Goal: Task Accomplishment & Management: Use online tool/utility

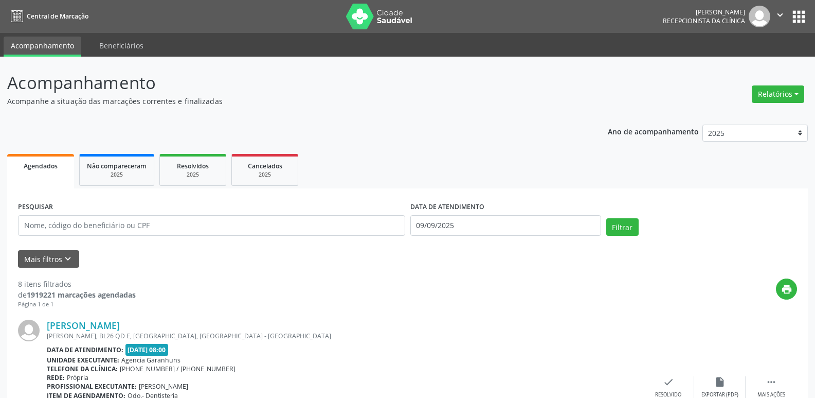
click at [524, 170] on ul "Agendados Não compareceram 2025 Resolvidos 2025 Cancelados 2025" at bounding box center [407, 169] width 801 height 37
click at [774, 96] on button "Relatórios" at bounding box center [778, 93] width 52 height 17
click at [730, 117] on link "Agendamentos" at bounding box center [749, 116] width 111 height 14
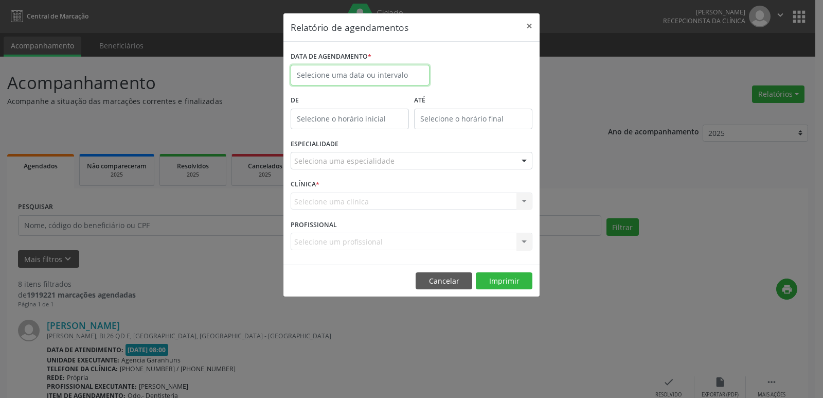
click at [325, 77] on input "text" at bounding box center [360, 75] width 139 height 21
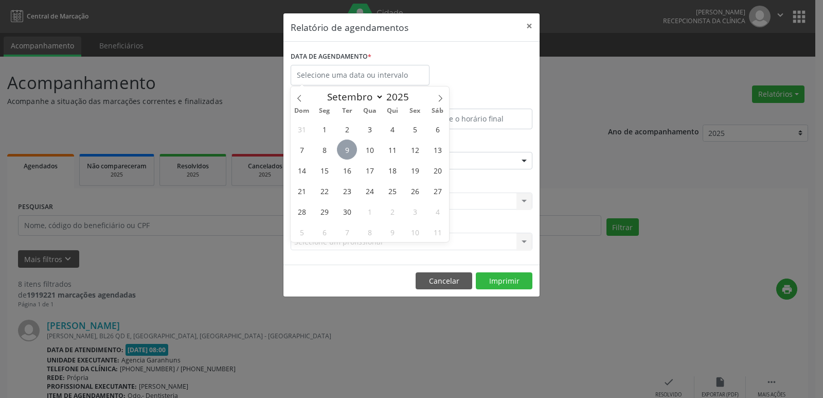
click at [347, 154] on span "9" at bounding box center [347, 149] width 20 height 20
type input "09/09/2025"
click at [347, 153] on span "9" at bounding box center [347, 149] width 20 height 20
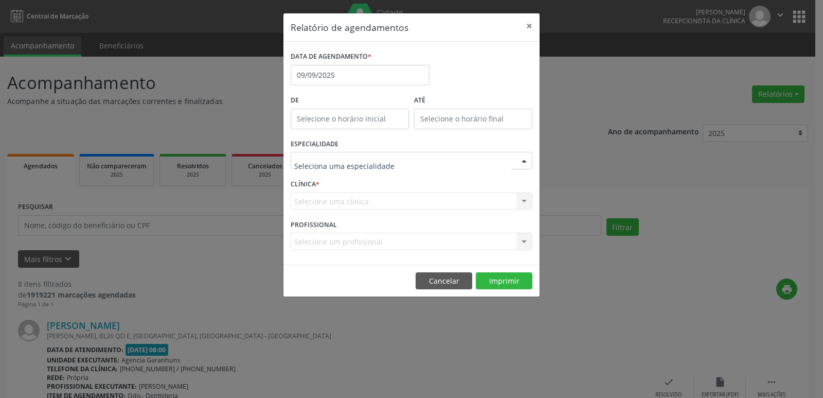
click at [347, 153] on div at bounding box center [412, 160] width 242 height 17
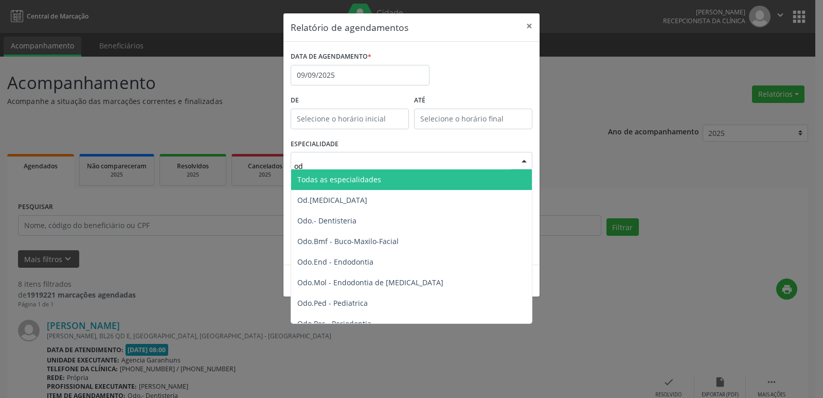
type input "odo"
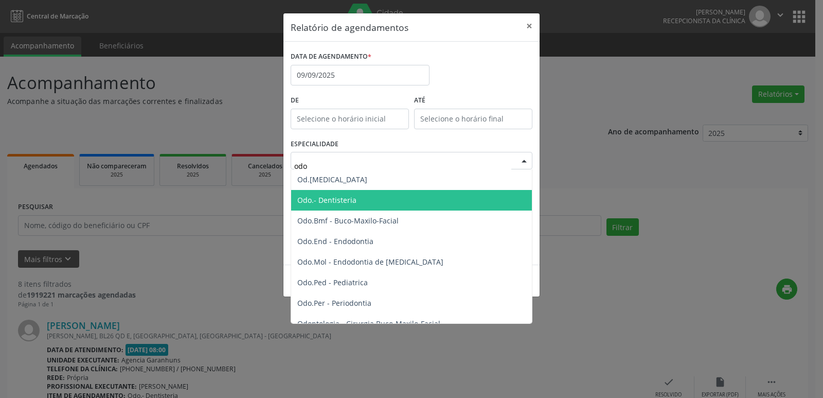
click at [343, 197] on span "Odo.- Dentisteria" at bounding box center [326, 200] width 59 height 10
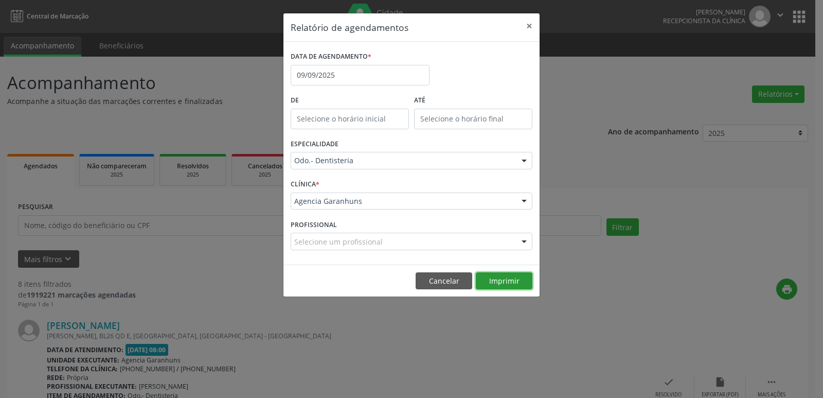
click at [505, 279] on button "Imprimir" at bounding box center [504, 280] width 57 height 17
click at [378, 70] on input "09/09/2025" at bounding box center [360, 75] width 139 height 21
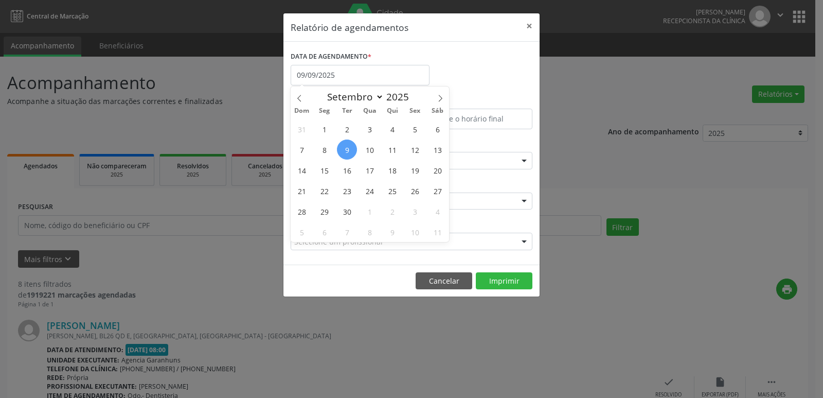
click at [348, 142] on span "9" at bounding box center [347, 149] width 20 height 20
type input "09/09/2025"
click at [348, 142] on span "9" at bounding box center [347, 149] width 20 height 20
click at [332, 70] on input "09/09/2025" at bounding box center [360, 75] width 139 height 21
click at [394, 147] on span "11" at bounding box center [392, 149] width 20 height 20
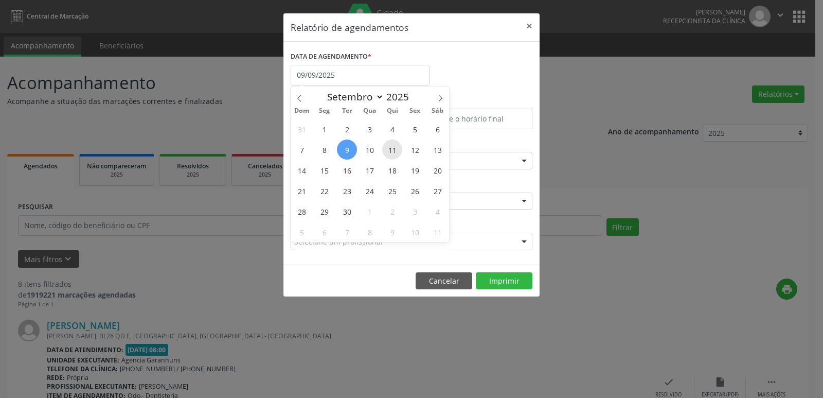
type input "[DATE]"
click at [394, 147] on span "11" at bounding box center [392, 149] width 20 height 20
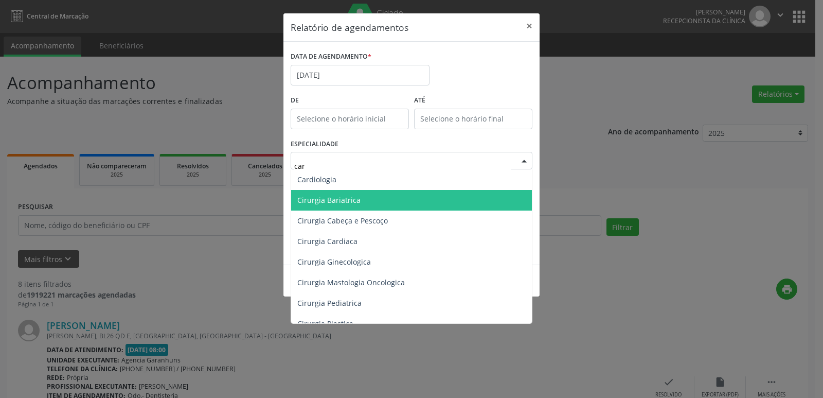
type input "card"
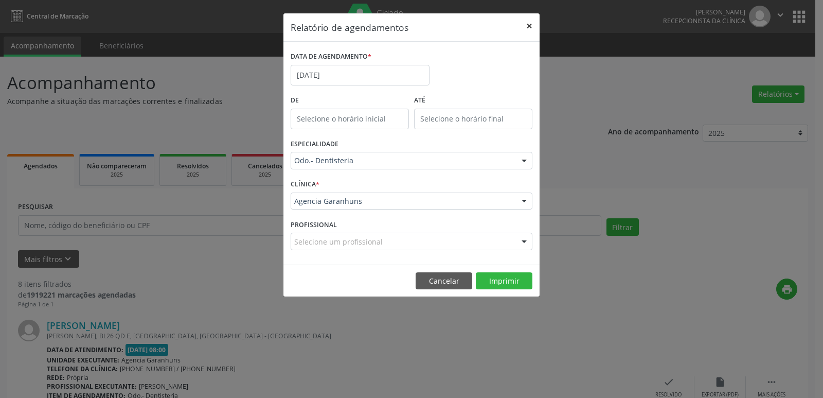
click at [527, 27] on button "×" at bounding box center [529, 25] width 21 height 25
